Goal: Find specific page/section: Find specific page/section

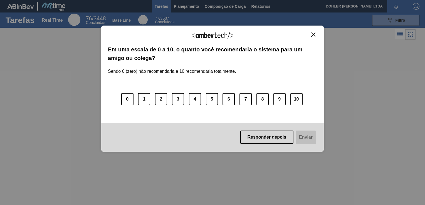
click at [313, 34] on img "Close" at bounding box center [314, 35] width 4 height 4
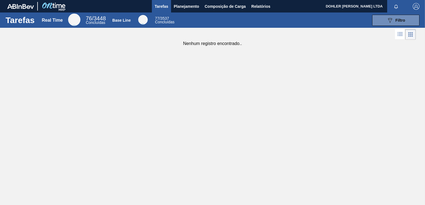
click at [345, 8] on span "DOHLER [PERSON_NAME] LTDA" at bounding box center [354, 6] width 57 height 13
click at [185, 7] on span "Planejamento" at bounding box center [186, 6] width 25 height 7
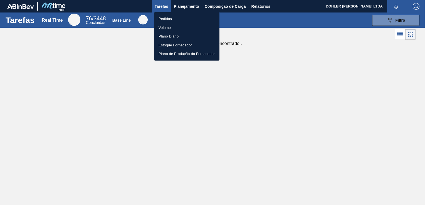
click at [163, 6] on div at bounding box center [212, 102] width 425 height 205
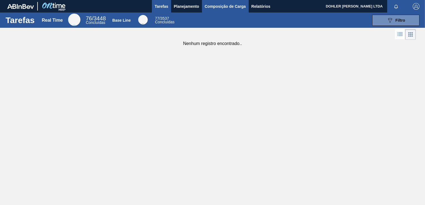
click at [228, 6] on span "Composição de Carga" at bounding box center [225, 6] width 41 height 7
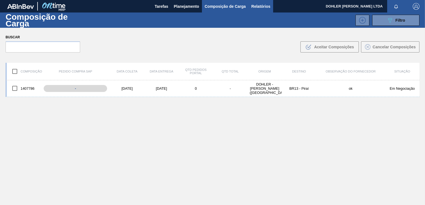
click at [252, 5] on span "Relatórios" at bounding box center [261, 6] width 19 height 7
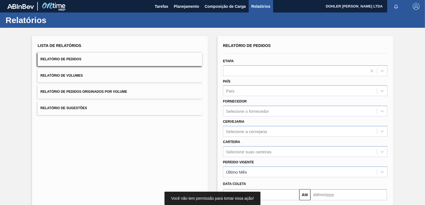
click at [23, 5] on img at bounding box center [20, 6] width 27 height 5
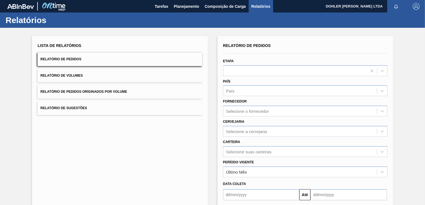
click at [344, 5] on span "DOHLER [PERSON_NAME] LTDA" at bounding box center [354, 6] width 57 height 13
click at [414, 7] on img "button" at bounding box center [416, 6] width 7 height 7
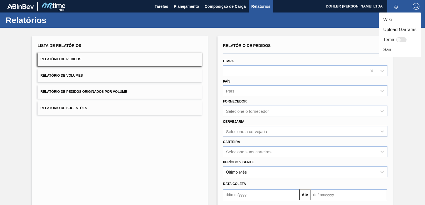
click at [335, 5] on div at bounding box center [212, 102] width 425 height 205
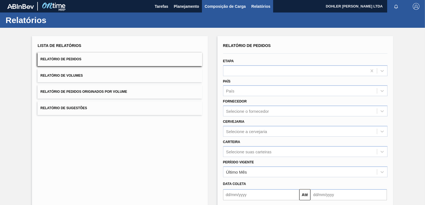
click at [232, 5] on span "Composição de Carga" at bounding box center [225, 6] width 41 height 7
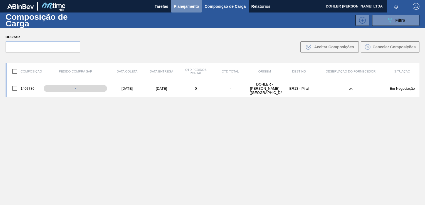
click at [188, 6] on span "Planejamento" at bounding box center [186, 6] width 25 height 7
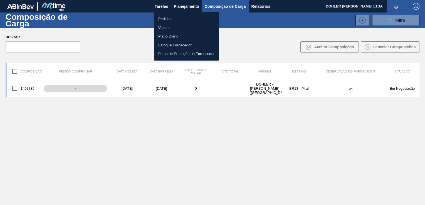
click at [225, 4] on div at bounding box center [212, 102] width 425 height 205
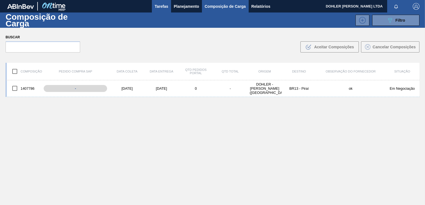
click at [164, 6] on span "Tarefas" at bounding box center [162, 6] width 14 height 7
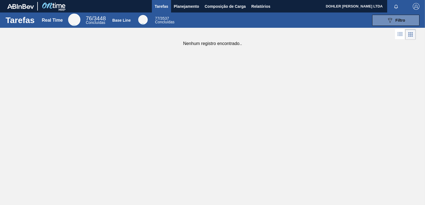
click at [55, 6] on img at bounding box center [53, 6] width 27 height 13
click at [20, 5] on img at bounding box center [20, 6] width 27 height 5
click at [188, 4] on span "Planejamento" at bounding box center [186, 6] width 25 height 7
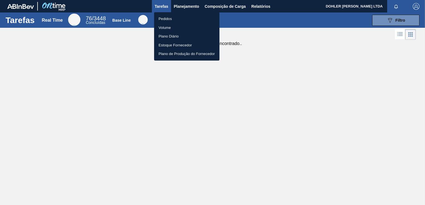
click at [227, 6] on div at bounding box center [212, 102] width 425 height 205
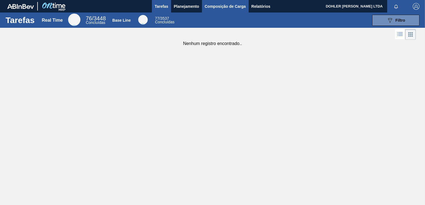
click at [228, 6] on span "Composição de Carga" at bounding box center [225, 6] width 41 height 7
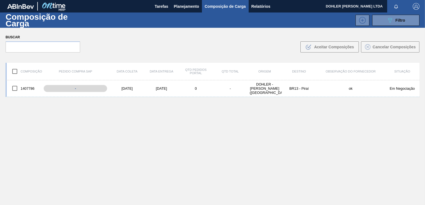
click at [416, 8] on img "button" at bounding box center [416, 6] width 7 height 7
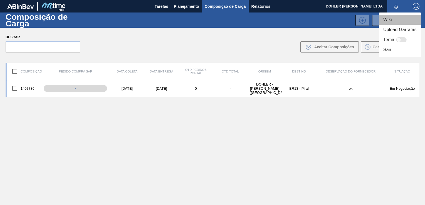
click at [388, 21] on li "Wiki" at bounding box center [400, 20] width 42 height 10
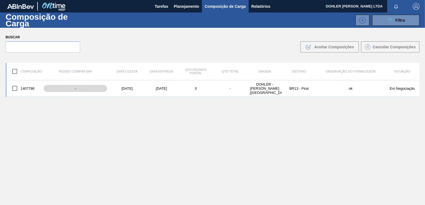
click at [419, 6] on img "button" at bounding box center [416, 6] width 7 height 7
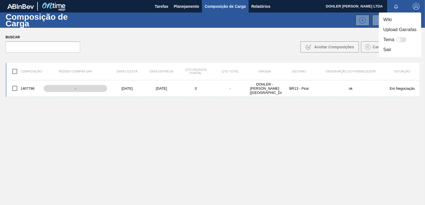
click at [334, 6] on div at bounding box center [212, 102] width 425 height 205
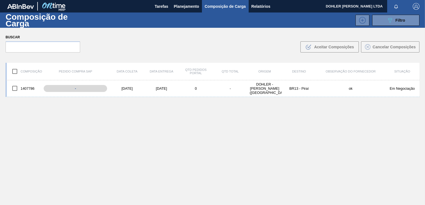
click at [26, 6] on img at bounding box center [20, 6] width 27 height 5
click at [55, 6] on img at bounding box center [53, 6] width 27 height 13
click at [31, 18] on h1 "Composição de Carga" at bounding box center [50, 20] width 88 height 13
click at [160, 8] on span "Tarefas" at bounding box center [162, 6] width 14 height 7
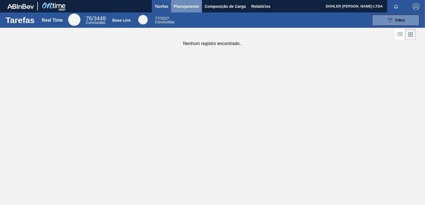
click at [185, 7] on span "Planejamento" at bounding box center [186, 6] width 25 height 7
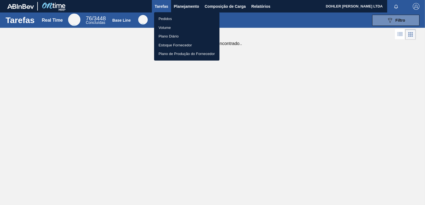
click at [185, 6] on div at bounding box center [212, 102] width 425 height 205
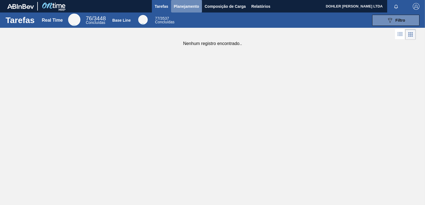
click at [185, 6] on span "Planejamento" at bounding box center [186, 6] width 25 height 7
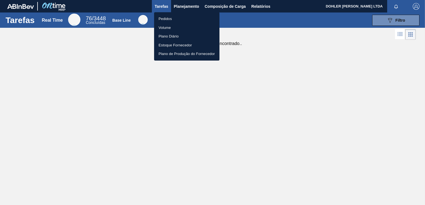
click at [213, 4] on div at bounding box center [212, 102] width 425 height 205
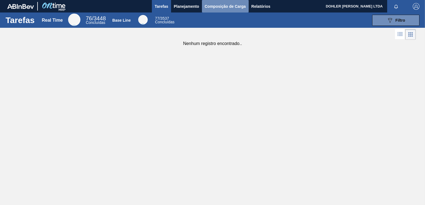
click at [214, 5] on span "Composição de Carga" at bounding box center [225, 6] width 41 height 7
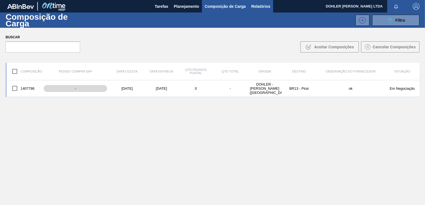
click at [254, 5] on span "Relatórios" at bounding box center [261, 6] width 19 height 7
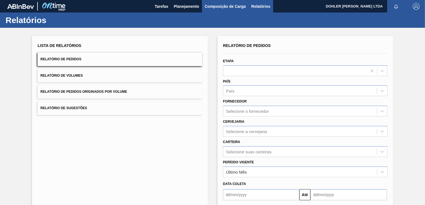
click at [221, 6] on span "Composição de Carga" at bounding box center [225, 6] width 41 height 7
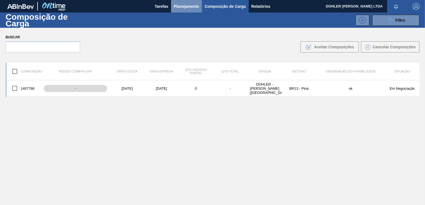
click at [182, 9] on span "Planejamento" at bounding box center [186, 6] width 25 height 7
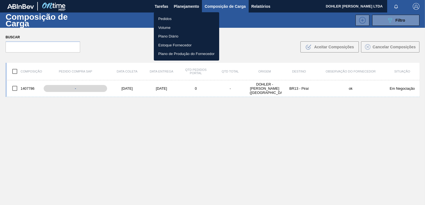
click at [159, 6] on div at bounding box center [212, 102] width 425 height 205
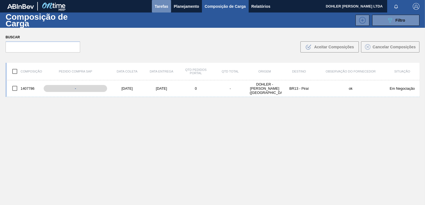
click at [159, 5] on span "Tarefas" at bounding box center [162, 6] width 14 height 7
